Goal: Task Accomplishment & Management: Manage account settings

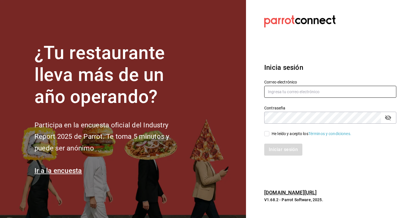
type input "[EMAIL_ADDRESS][DOMAIN_NAME]"
click at [296, 90] on input "[EMAIL_ADDRESS][DOMAIN_NAME]" at bounding box center [330, 92] width 132 height 12
click at [282, 133] on div "He leído y acepto los Términos y condiciones." at bounding box center [311, 134] width 80 height 6
click at [269, 133] on input "He leído y acepto los Términos y condiciones." at bounding box center [266, 133] width 5 height 5
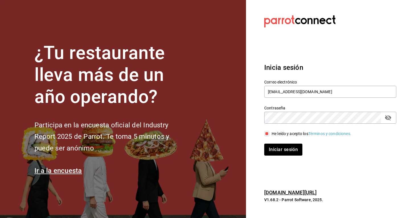
click at [270, 135] on span "He leído y acepto los Términos y condiciones." at bounding box center [310, 134] width 82 height 6
click at [269, 135] on input "He leído y acepto los Términos y condiciones." at bounding box center [266, 133] width 5 height 5
click at [271, 136] on span "He leído y acepto los Términos y condiciones." at bounding box center [310, 134] width 82 height 6
click at [269, 136] on input "He leído y acepto los Términos y condiciones." at bounding box center [266, 133] width 5 height 5
checkbox input "true"
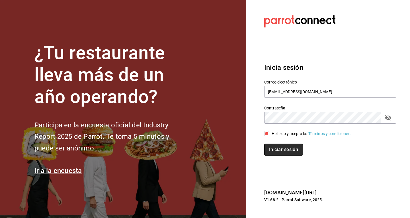
click at [276, 154] on button "Iniciar sesión" at bounding box center [283, 149] width 39 height 12
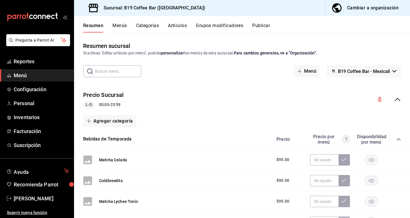
click at [115, 26] on button "Menús" at bounding box center [119, 28] width 14 height 10
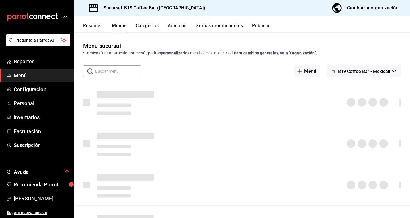
click at [149, 24] on button "Categorías" at bounding box center [147, 28] width 23 height 10
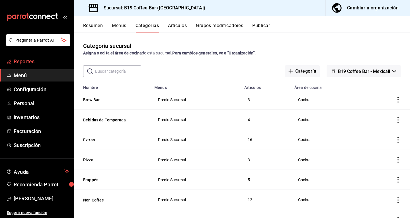
click at [27, 63] on span "Reportes" at bounding box center [41, 61] width 55 height 8
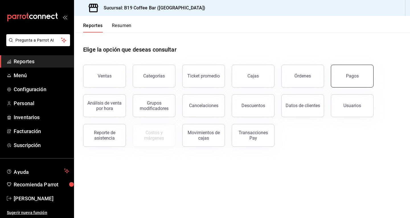
click at [346, 72] on button "Pagos" at bounding box center [351, 76] width 43 height 23
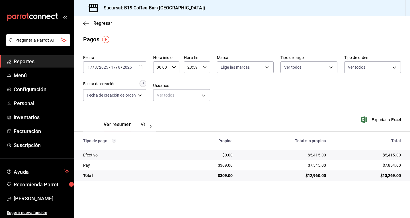
click at [21, 63] on span "Reportes" at bounding box center [41, 61] width 55 height 8
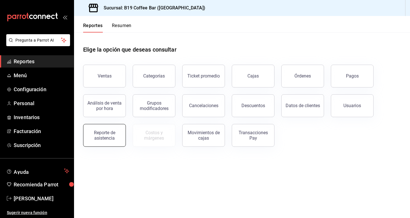
click at [115, 131] on div "Reporte de asistencia" at bounding box center [104, 135] width 35 height 11
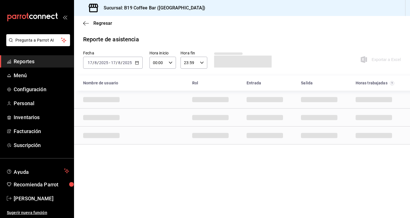
click at [140, 62] on div "[DATE] [DATE] - [DATE] [DATE]" at bounding box center [112, 63] width 59 height 12
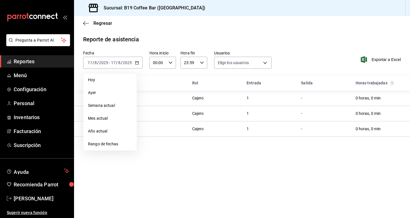
type input "2db92349-ccec-43e9-8e3d-e503e5ff73f6,3938619c-a827-4189-96df-bb5bccd27a41,a2edb…"
click at [316, 9] on div "Sucursal: B19 Coffee Bar ([GEOGRAPHIC_DATA])" at bounding box center [242, 8] width 336 height 16
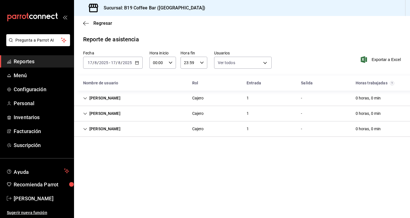
click at [99, 98] on div "[PERSON_NAME]" at bounding box center [101, 98] width 46 height 11
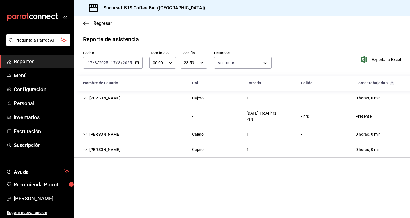
click at [101, 81] on div "Nombre de usuario" at bounding box center [132, 83] width 109 height 11
click at [182, 16] on div "Regresar" at bounding box center [242, 23] width 336 height 15
click at [300, 25] on div "Regresar" at bounding box center [242, 23] width 336 height 15
drag, startPoint x: 239, startPoint y: 110, endPoint x: 300, endPoint y: 108, distance: 60.6
click at [300, 108] on div "- [DATE] 16:34 hrs PIN - hrs Presente" at bounding box center [242, 116] width 336 height 21
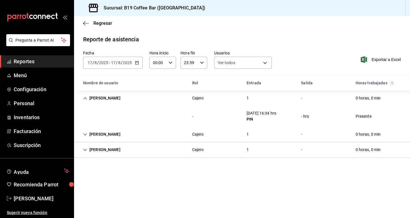
click at [299, 24] on div "Regresar" at bounding box center [242, 23] width 336 height 15
click at [107, 95] on div "[PERSON_NAME]" at bounding box center [101, 98] width 46 height 11
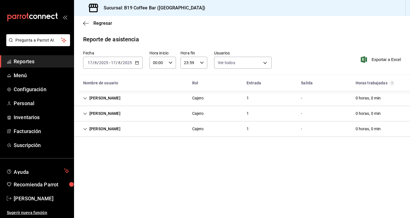
click at [139, 60] on div "[DATE] [DATE] - [DATE] [DATE]" at bounding box center [112, 63] width 59 height 12
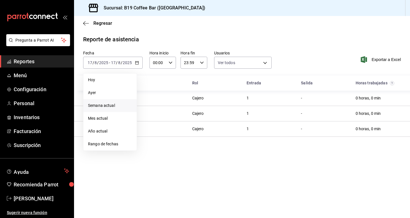
click at [109, 101] on li "Semana actual" at bounding box center [109, 105] width 53 height 13
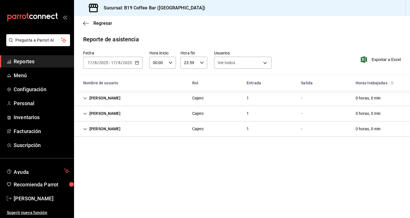
click at [134, 59] on div "[DATE] [DATE] - [DATE] [DATE]" at bounding box center [112, 63] width 59 height 12
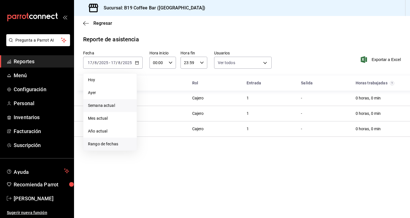
click at [107, 143] on span "Rango de fechas" at bounding box center [110, 144] width 44 height 6
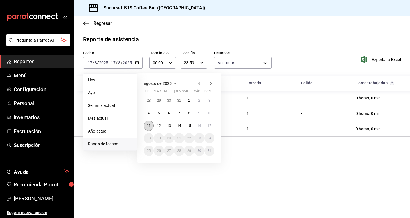
click at [151, 126] on button "11" at bounding box center [149, 125] width 10 height 10
click at [209, 123] on abbr "17" at bounding box center [209, 125] width 4 height 4
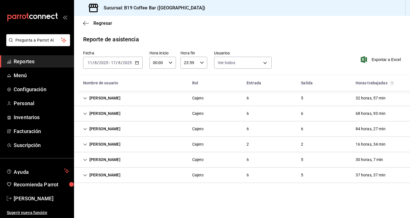
click at [98, 99] on div "[PERSON_NAME]" at bounding box center [101, 98] width 46 height 11
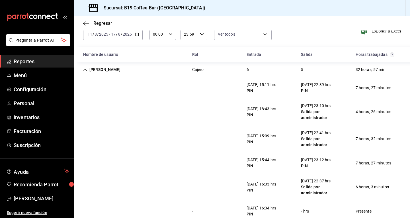
scroll to position [57, 0]
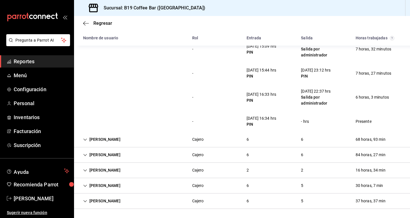
click at [101, 188] on div "[PERSON_NAME]" at bounding box center [101, 185] width 46 height 11
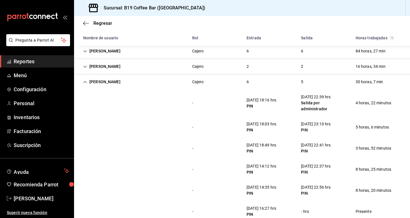
scroll to position [250, 0]
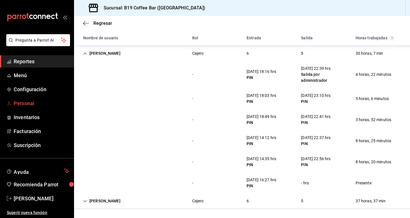
click at [24, 105] on span "Personal" at bounding box center [41, 103] width 55 height 8
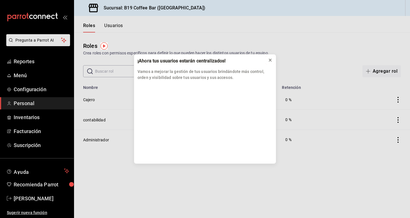
click at [271, 59] on icon at bounding box center [270, 60] width 2 height 2
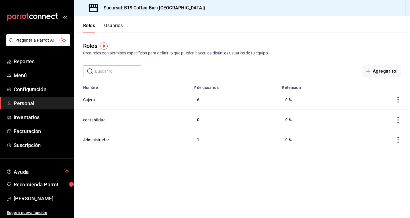
drag, startPoint x: 120, startPoint y: 74, endPoint x: 125, endPoint y: 66, distance: 9.3
click at [120, 74] on input "text" at bounding box center [118, 70] width 46 height 11
drag, startPoint x: 114, startPoint y: 19, endPoint x: 113, endPoint y: 22, distance: 3.1
click at [114, 20] on div "Roles Usuarios" at bounding box center [98, 24] width 49 height 16
click at [113, 24] on button "Usuarios" at bounding box center [113, 28] width 19 height 10
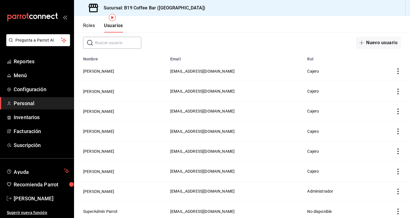
click at [395, 112] on tbody "[PERSON_NAME] [EMAIL_ADDRESS][DOMAIN_NAME] Cajero [PERSON_NAME] [EMAIL_ADDRESS]…" at bounding box center [242, 141] width 336 height 160
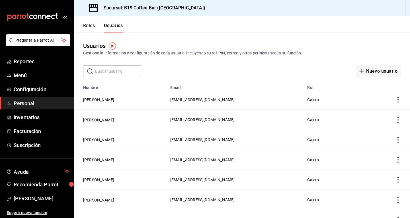
drag, startPoint x: 388, startPoint y: 138, endPoint x: 398, endPoint y: 140, distance: 10.4
click at [389, 138] on td "employeesTable" at bounding box center [390, 139] width 40 height 20
click at [398, 140] on td "employeesTable" at bounding box center [390, 139] width 40 height 20
click at [395, 139] on icon "actions" at bounding box center [398, 140] width 6 height 6
click at [373, 147] on span "Eliminar" at bounding box center [372, 148] width 15 height 5
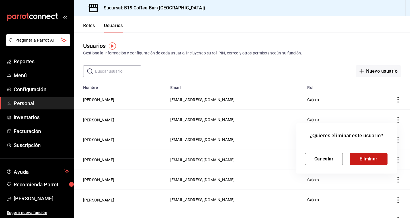
click at [368, 155] on button "Eliminar" at bounding box center [368, 159] width 38 height 12
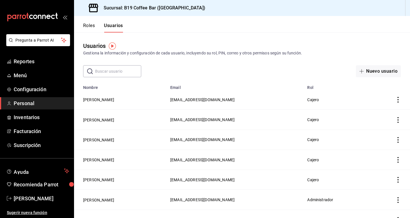
click at [395, 97] on icon "actions" at bounding box center [398, 100] width 6 height 6
click at [373, 90] on span "Duplicar" at bounding box center [367, 91] width 25 height 7
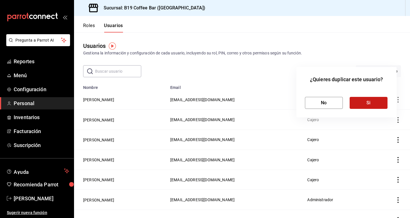
click at [370, 102] on button "Si" at bounding box center [368, 103] width 38 height 12
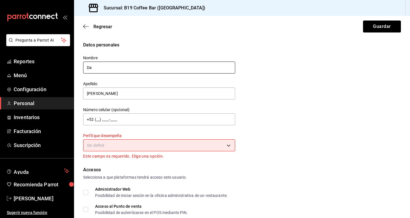
type input "D"
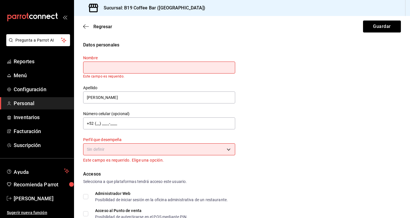
type input "a"
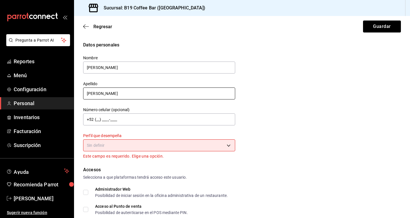
type input "[PERSON_NAME]"
click at [137, 89] on input "[PERSON_NAME]" at bounding box center [159, 93] width 152 height 12
drag, startPoint x: 136, startPoint y: 89, endPoint x: 50, endPoint y: 95, distance: 86.4
click at [50, 95] on div "Pregunta a Parrot AI Reportes Menú Configuración Personal Inventarios Facturaci…" at bounding box center [205, 109] width 410 height 218
type input "Y"
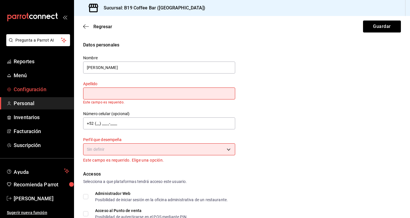
type input "o"
type input "y"
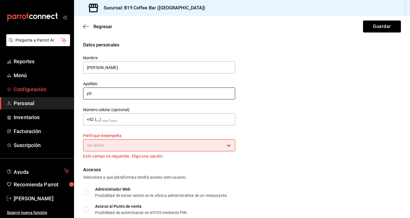
type input "y"
type input "Yocupicio"
click at [267, 59] on div "Datos personales Nombre [PERSON_NAME] [PERSON_NAME] Número celular (opcional) +…" at bounding box center [241, 101] width 317 height 118
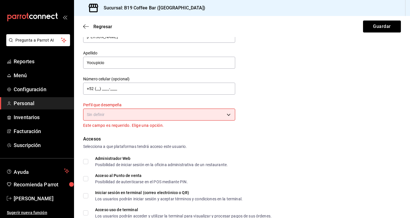
scroll to position [57, 0]
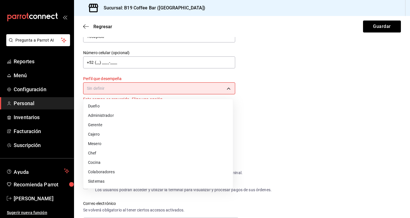
click at [121, 86] on body "Pregunta a Parrot AI Reportes Menú Configuración Personal Inventarios Facturaci…" at bounding box center [205, 109] width 410 height 218
click at [100, 134] on li "Cajero" at bounding box center [157, 133] width 149 height 9
type input "CASHIER"
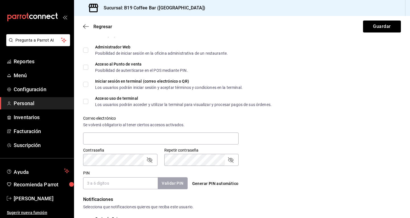
scroll to position [237, 0]
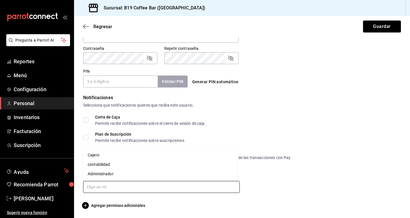
click at [101, 190] on input "text" at bounding box center [161, 187] width 156 height 12
click at [97, 154] on li "Cajero" at bounding box center [160, 154] width 154 height 9
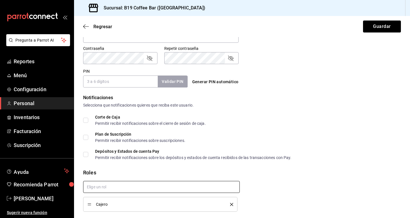
checkbox input "true"
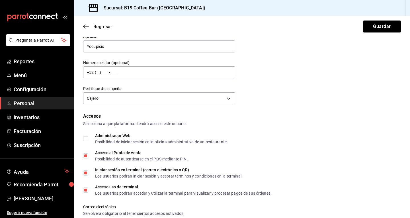
scroll to position [0, 0]
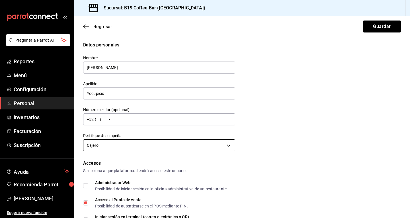
click at [134, 147] on body "Pregunta a Parrot AI Reportes Menú Configuración Personal Inventarios Facturaci…" at bounding box center [205, 109] width 410 height 218
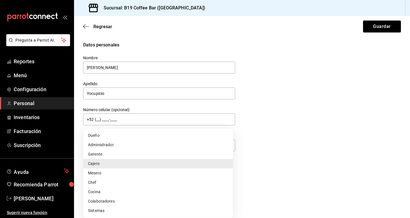
click at [352, 107] on div at bounding box center [205, 109] width 410 height 218
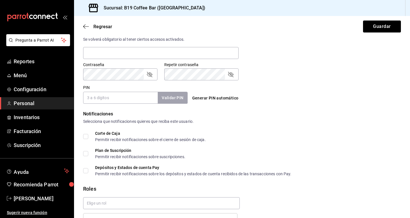
scroll to position [228, 0]
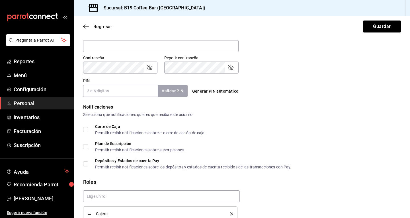
click at [202, 89] on button "Generar PIN automático" at bounding box center [215, 91] width 51 height 11
type input "1629"
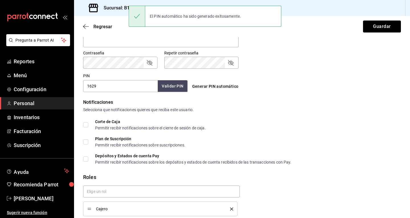
scroll to position [227, 0]
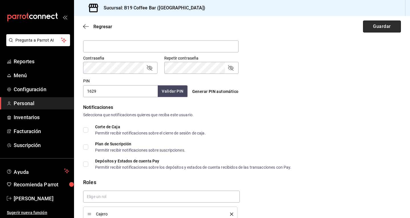
click at [379, 26] on button "Guardar" at bounding box center [382, 26] width 38 height 12
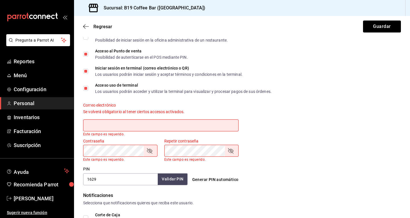
scroll to position [142, 0]
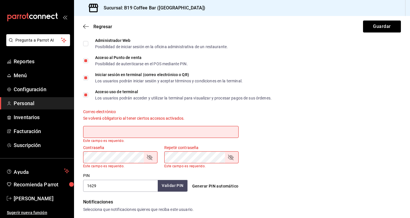
click at [128, 135] on input "text" at bounding box center [160, 132] width 155 height 12
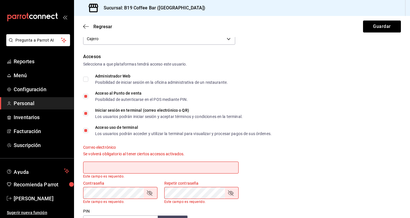
scroll to position [113, 0]
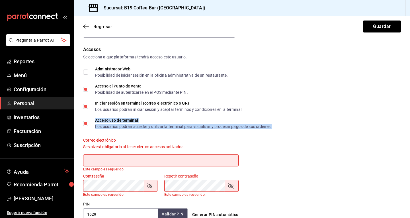
click at [97, 126] on div "Los usuarios podrán acceder y utilizar la terminal para visualizar y procesar p…" at bounding box center [183, 126] width 176 height 4
click at [88, 125] on input "Acceso uso de terminal Los usuarios podrán acceder y utilizar la terminal para …" at bounding box center [85, 123] width 5 height 5
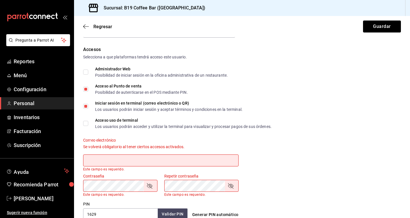
click at [346, 106] on div "Iniciar sesión en terminal (correo electrónico o QR) Los usuarios podrán inicia…" at bounding box center [241, 106] width 317 height 10
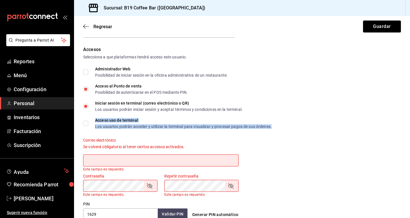
click at [96, 129] on div "Accesos Selecciona a que plataformas tendrá acceso este usuario. Administrador …" at bounding box center [241, 133] width 317 height 174
click at [89, 124] on span "Acceso uso de terminal Los usuarios podrán acceder y utilizar la terminal para …" at bounding box center [179, 123] width 183 height 10
click at [88, 124] on input "Acceso uso de terminal Los usuarios podrán acceder y utilizar la terminal para …" at bounding box center [85, 123] width 5 height 5
checkbox input "true"
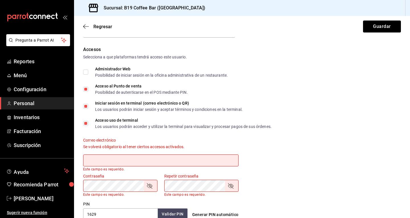
click at [271, 85] on div "Acceso al Punto de venta Posibilidad de autenticarse en el POS mediante PIN." at bounding box center [241, 89] width 317 height 10
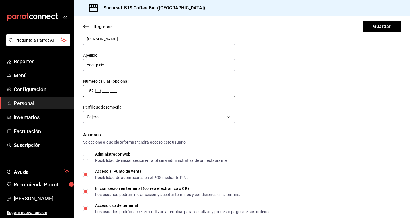
scroll to position [0, 0]
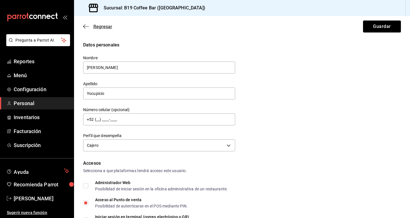
click at [92, 27] on span "Regresar" at bounding box center [97, 26] width 29 height 5
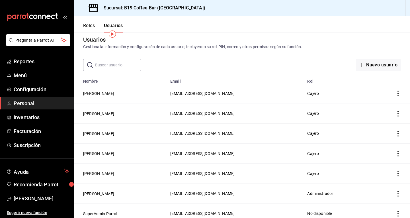
scroll to position [12, 0]
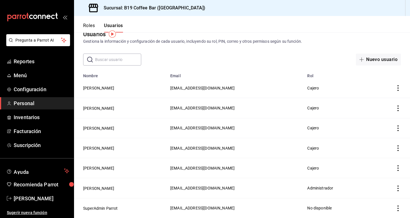
click at [395, 87] on icon "actions" at bounding box center [398, 88] width 6 height 6
click at [233, 92] on div at bounding box center [205, 109] width 410 height 218
click at [201, 86] on body "Pregunta a Parrot AI Reportes Menú Configuración Personal Inventarios Facturaci…" at bounding box center [205, 109] width 410 height 218
click at [92, 94] on td "[PERSON_NAME]" at bounding box center [120, 88] width 93 height 20
click at [98, 87] on button "[PERSON_NAME]" at bounding box center [98, 88] width 31 height 6
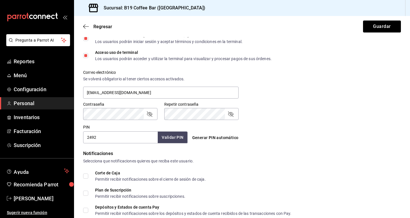
scroll to position [170, 0]
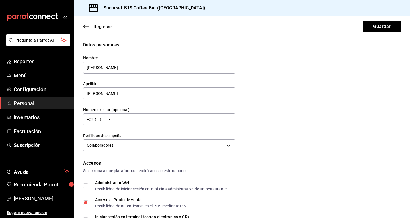
click at [34, 105] on span "Personal" at bounding box center [41, 103] width 55 height 8
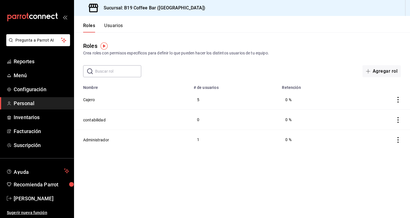
click at [196, 39] on div "Roles Crea roles con permisos específicos para definir lo que pueden hacer los …" at bounding box center [242, 54] width 336 height 45
click at [122, 29] on button "Usuarios" at bounding box center [113, 28] width 19 height 10
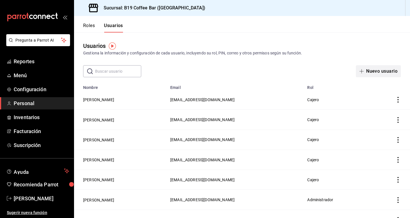
click at [373, 66] on button "Nuevo usuario" at bounding box center [377, 71] width 45 height 12
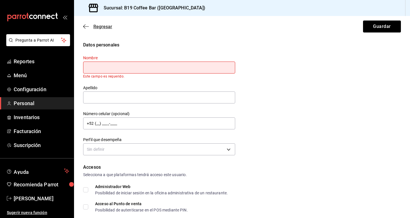
click at [96, 28] on span "Regresar" at bounding box center [102, 26] width 19 height 5
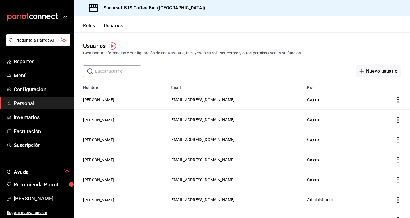
click at [395, 102] on icon "actions" at bounding box center [398, 100] width 6 height 6
click at [363, 89] on span "Duplicar" at bounding box center [367, 91] width 25 height 7
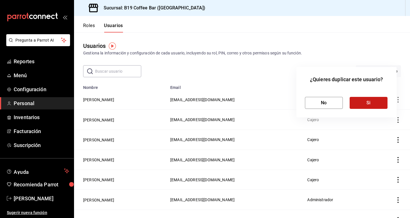
click at [370, 101] on button "Si" at bounding box center [368, 103] width 38 height 12
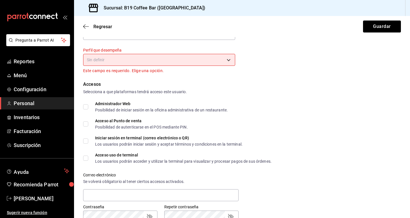
scroll to position [57, 0]
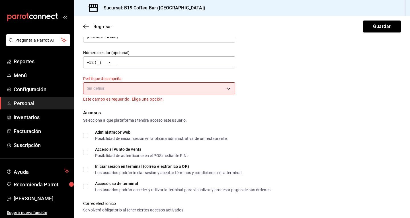
click at [144, 86] on body "Pregunta a Parrot AI Reportes Menú Configuración Personal Inventarios Facturaci…" at bounding box center [205, 109] width 410 height 218
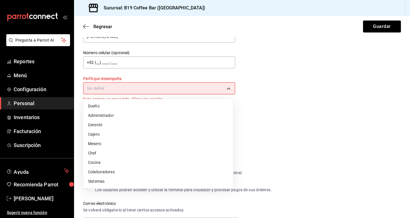
click at [107, 171] on li "Colaboradores" at bounding box center [157, 171] width 149 height 9
type input "STAFF"
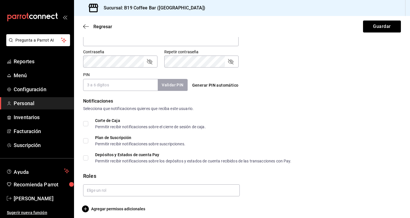
scroll to position [237, 0]
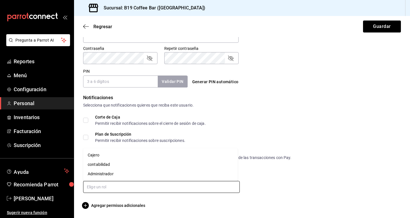
click at [112, 187] on input "text" at bounding box center [161, 187] width 156 height 12
click at [102, 153] on li "Cajero" at bounding box center [160, 154] width 154 height 9
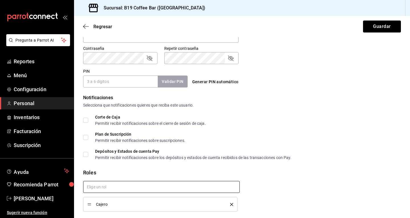
checkbox input "true"
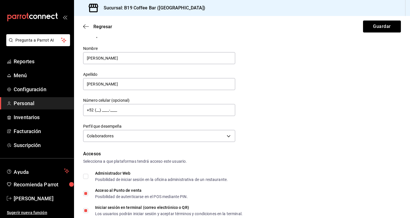
scroll to position [0, 0]
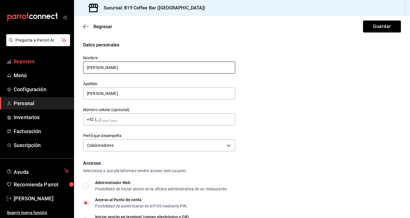
drag, startPoint x: 128, startPoint y: 66, endPoint x: 45, endPoint y: 66, distance: 83.3
click at [47, 66] on div "Pregunta a Parrot AI Reportes Menú Configuración Personal Inventarios Facturaci…" at bounding box center [205, 109] width 410 height 218
type input "a"
type input "[PERSON_NAME]"
drag, startPoint x: 109, startPoint y: 91, endPoint x: 51, endPoint y: 104, distance: 59.3
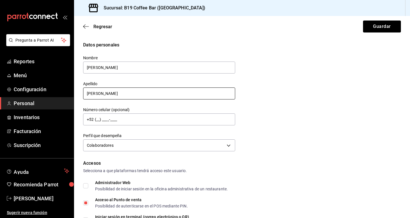
click at [51, 104] on div "Pregunta a Parrot AI Reportes Menú Configuración Personal Inventarios Facturaci…" at bounding box center [205, 109] width 410 height 218
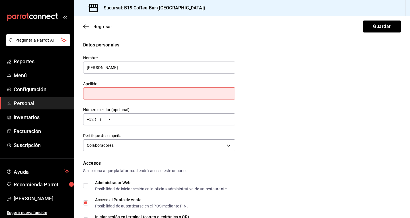
type input "y"
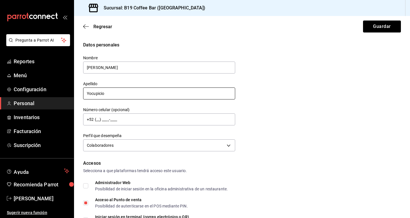
type input "Yocupicio"
click at [288, 76] on div "Datos personales Nombre [PERSON_NAME] [PERSON_NAME] Número celular (opcional) +…" at bounding box center [241, 97] width 317 height 111
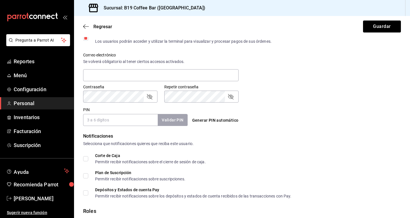
scroll to position [199, 0]
click at [218, 119] on button "Generar PIN automático" at bounding box center [215, 119] width 51 height 11
type input "9583"
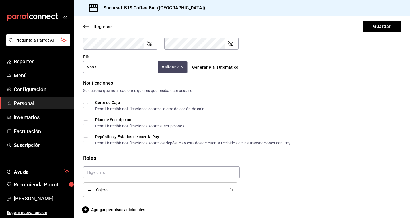
scroll to position [256, 0]
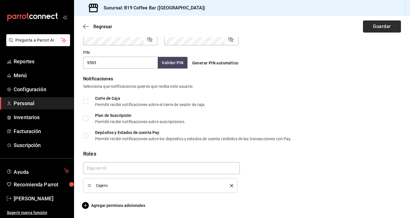
click at [371, 24] on button "Guardar" at bounding box center [382, 26] width 38 height 12
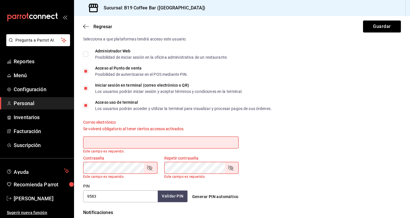
scroll to position [114, 0]
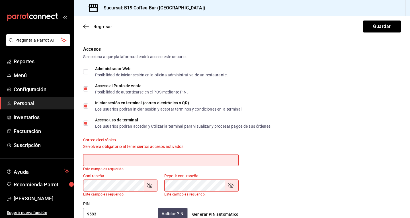
click at [93, 106] on span "Iniciar sesión en terminal (correo electrónico o QR) Los usuarios podrán inicia…" at bounding box center [165, 106] width 154 height 10
click at [88, 106] on input "Iniciar sesión en terminal (correo electrónico o QR) Los usuarios podrán inicia…" at bounding box center [85, 105] width 5 height 5
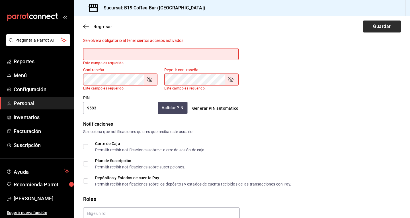
scroll to position [123, 0]
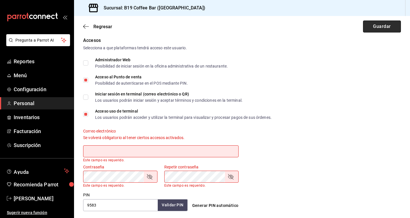
click at [373, 21] on button "Guardar" at bounding box center [382, 26] width 38 height 12
checkbox input "true"
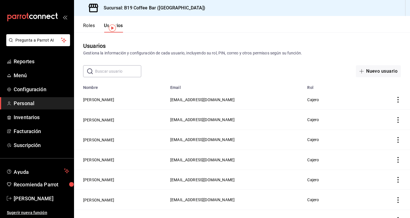
scroll to position [28, 0]
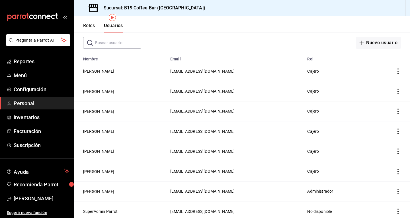
click at [395, 69] on icon "actions" at bounding box center [398, 71] width 6 height 6
click at [366, 65] on span "Duplicar" at bounding box center [367, 63] width 25 height 7
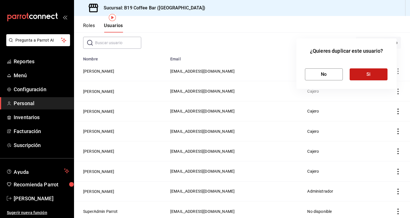
click at [364, 74] on button "Si" at bounding box center [368, 74] width 38 height 12
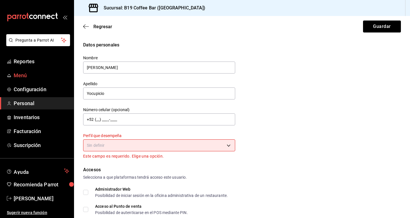
drag, startPoint x: 131, startPoint y: 66, endPoint x: 0, endPoint y: 75, distance: 131.7
click at [0, 75] on div "Pregunta a Parrot AI Reportes Menú Configuración Personal Inventarios Facturaci…" at bounding box center [205, 109] width 410 height 218
type input "[PERSON_NAME]"
drag, startPoint x: 117, startPoint y: 94, endPoint x: 41, endPoint y: 111, distance: 77.6
click at [41, 111] on div "Pregunta a Parrot AI Reportes Menú Configuración Personal Inventarios Facturaci…" at bounding box center [205, 109] width 410 height 218
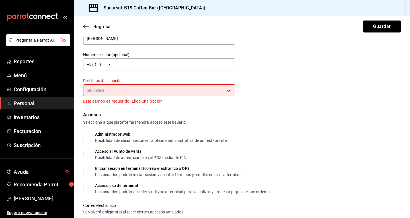
scroll to position [57, 0]
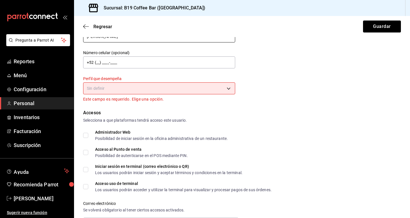
type input "[PERSON_NAME]"
click at [116, 92] on body "Pregunta a Parrot AI Reportes Menú Configuración Personal Inventarios Facturaci…" at bounding box center [205, 109] width 410 height 218
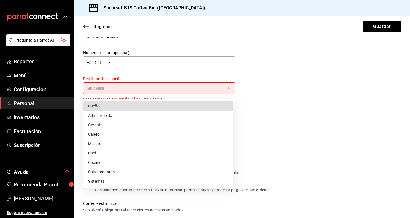
click at [107, 170] on li "Colaboradores" at bounding box center [157, 171] width 149 height 9
type input "STAFF"
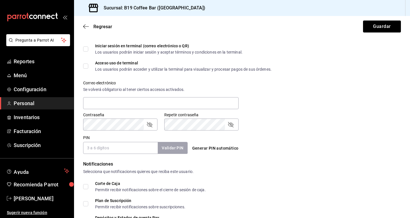
scroll to position [237, 0]
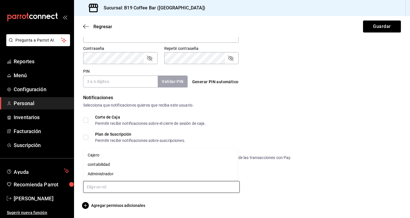
click at [102, 186] on input "text" at bounding box center [161, 187] width 156 height 12
click at [99, 152] on li "Cajero" at bounding box center [160, 154] width 154 height 9
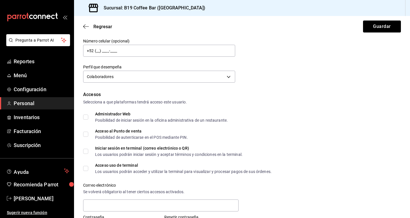
checkbox input "true"
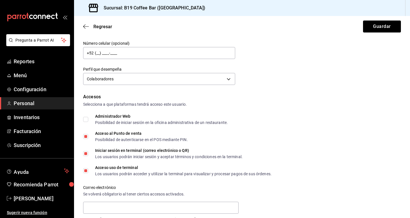
click at [87, 153] on input "Iniciar sesión en terminal (correo electrónico o QR) Los usuarios podrán inicia…" at bounding box center [85, 153] width 5 height 5
checkbox input "false"
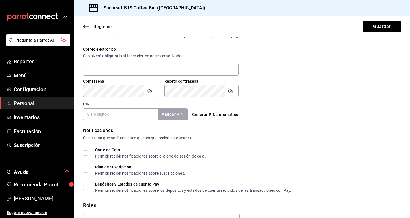
scroll to position [208, 0]
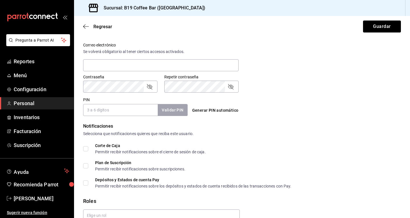
click at [208, 110] on button "Generar PIN automático" at bounding box center [215, 110] width 51 height 11
type input "4495"
click at [369, 23] on button "Guardar" at bounding box center [382, 26] width 38 height 12
checkbox input "true"
